Goal: Task Accomplishment & Management: Complete application form

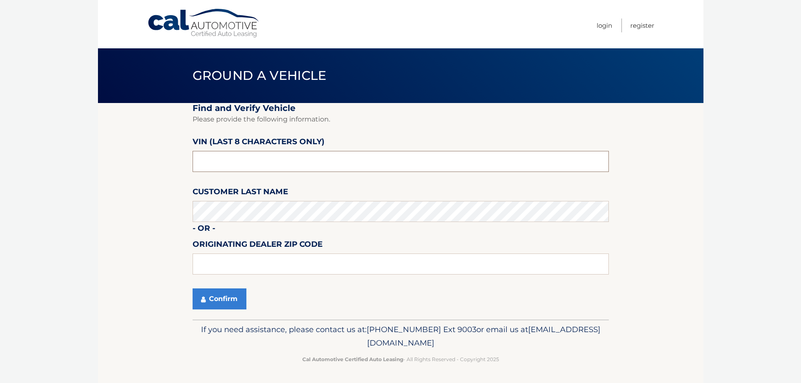
click at [306, 159] on input "text" at bounding box center [401, 161] width 416 height 21
type input "P*******"
type input "PC505013"
click at [219, 305] on button "Confirm" at bounding box center [220, 299] width 54 height 21
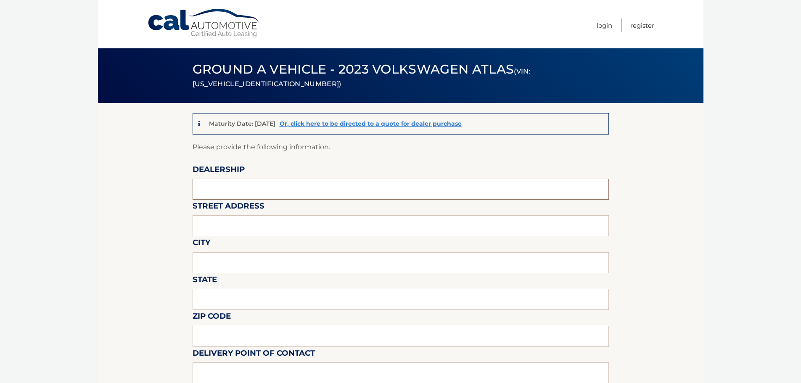
click at [276, 183] on input "text" at bounding box center [401, 189] width 416 height 21
type input "[PERSON_NAME] VOLVO CARS COCONUT CREEK"
type input "[STREET_ADDRESS]"
type input "[GEOGRAPHIC_DATA]"
type input "FL"
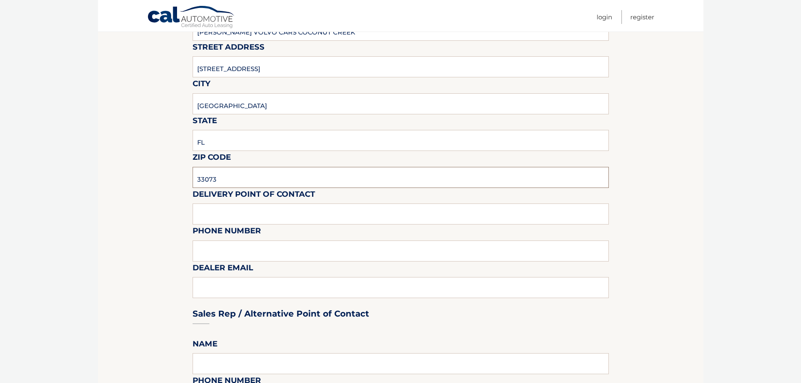
scroll to position [168, 0]
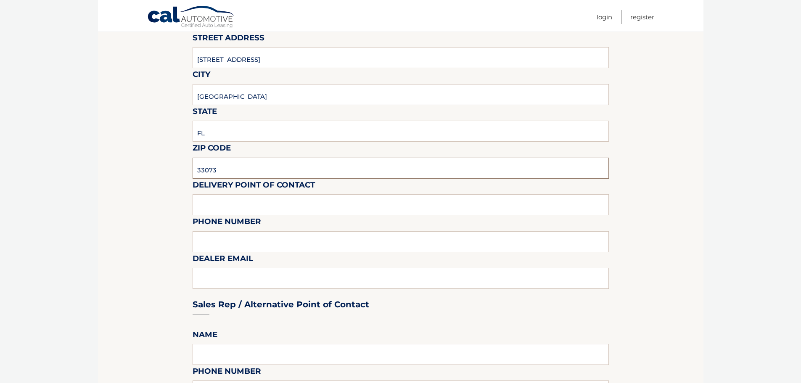
type input "33073"
type input "VOLVO SALES FRONT DESK"
type input "9545903760"
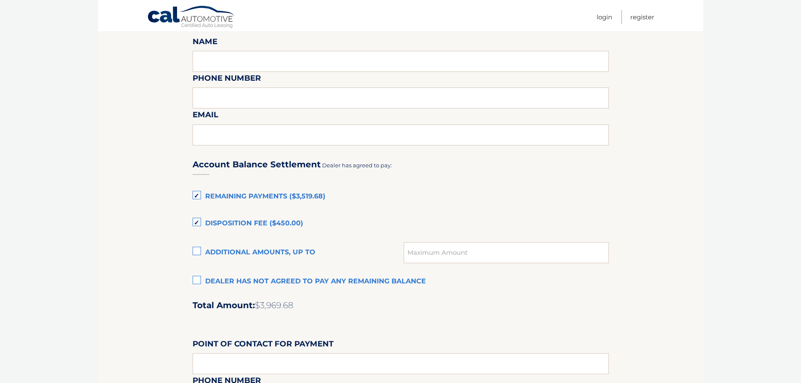
scroll to position [463, 0]
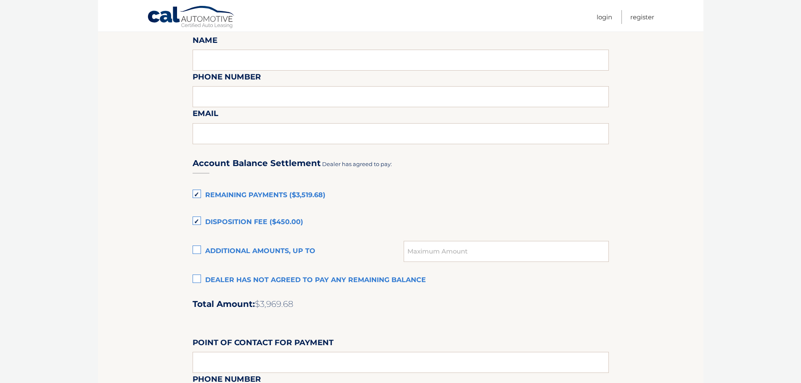
type input "[EMAIL_ADDRESS][DOMAIN_NAME]"
click at [198, 221] on label "Disposition Fee ($450.00)" at bounding box center [401, 222] width 416 height 17
click at [0, 0] on input "Disposition Fee ($450.00)" at bounding box center [0, 0] width 0 height 0
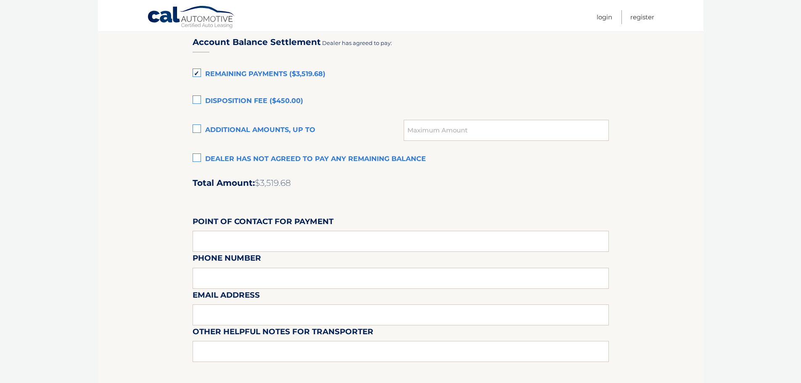
scroll to position [589, 0]
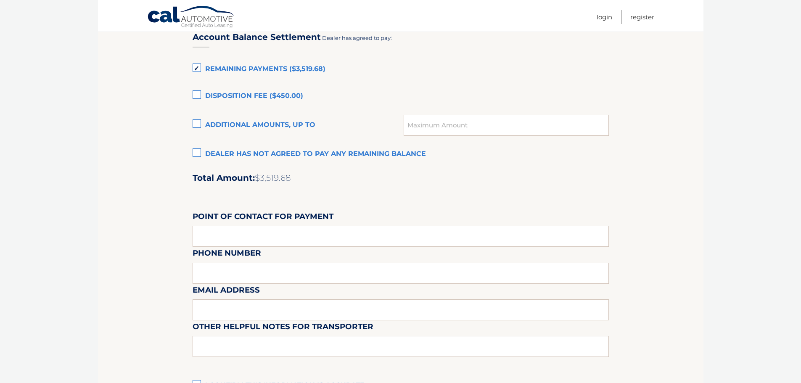
click at [196, 123] on label "Additional amounts, up to" at bounding box center [299, 125] width 212 height 17
click at [0, 0] on input "Additional amounts, up to" at bounding box center [0, 0] width 0 height 0
click at [197, 125] on label "Additional amounts, up to" at bounding box center [299, 125] width 212 height 17
click at [0, 0] on input "Additional amounts, up to" at bounding box center [0, 0] width 0 height 0
click at [197, 69] on label "Remaining Payments ($3,519.68)" at bounding box center [401, 69] width 416 height 17
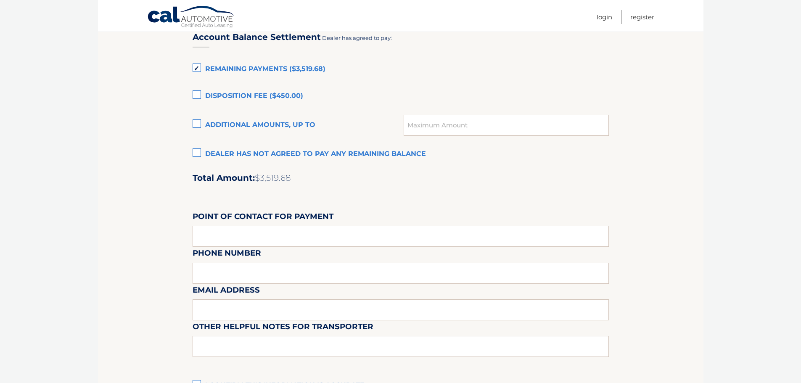
click at [0, 0] on input "Remaining Payments ($3,519.68)" at bounding box center [0, 0] width 0 height 0
click at [198, 123] on label "Additional amounts, up to" at bounding box center [299, 125] width 212 height 17
click at [0, 0] on input "Additional amounts, up to" at bounding box center [0, 0] width 0 height 0
click at [429, 128] on input "text" at bounding box center [506, 125] width 205 height 21
type input "3923.79"
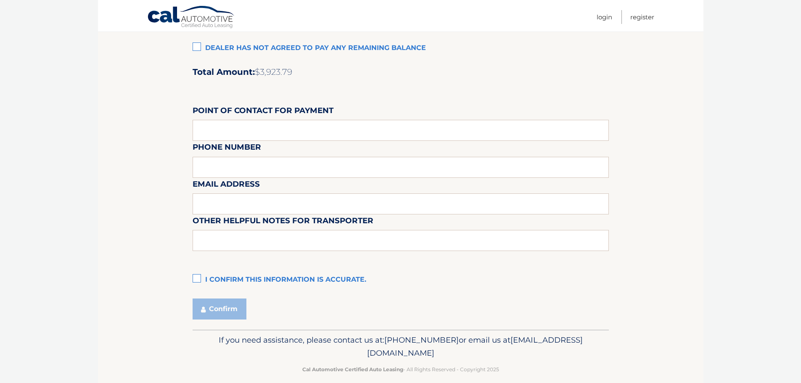
scroll to position [705, 0]
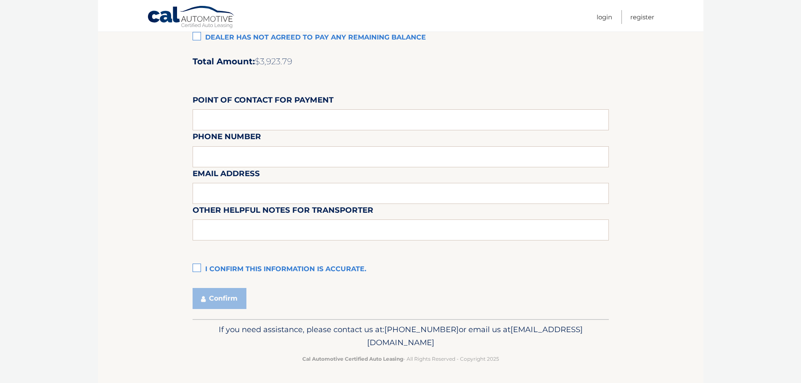
click at [199, 270] on label "I confirm this information is accurate." at bounding box center [401, 269] width 416 height 17
click at [0, 0] on input "I confirm this information is accurate." at bounding box center [0, 0] width 0 height 0
click at [228, 296] on button "Confirm" at bounding box center [220, 298] width 54 height 21
